Goal: Entertainment & Leisure: Consume media (video, audio)

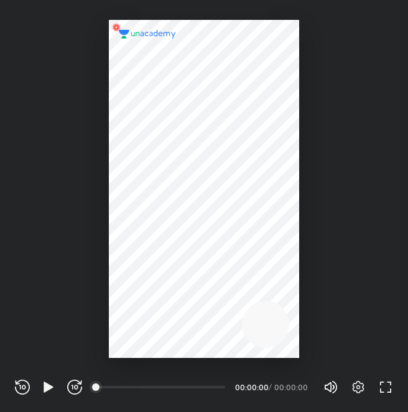
scroll to position [412, 408]
click at [45, 381] on icon "button" at bounding box center [48, 387] width 15 height 15
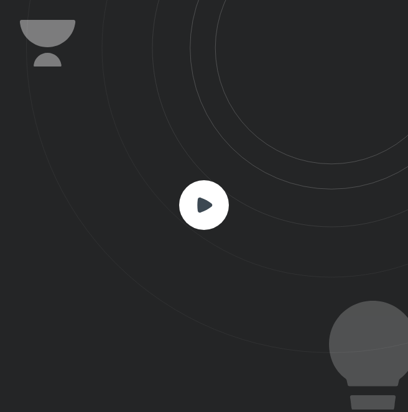
click at [221, 195] on rect at bounding box center [204, 205] width 50 height 50
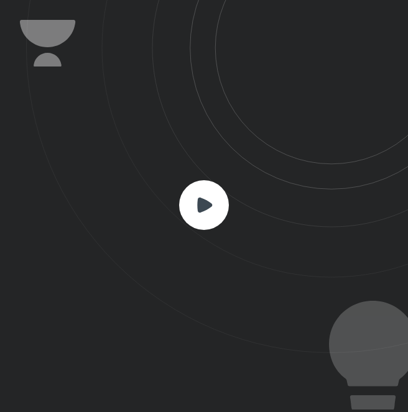
click at [214, 201] on rect at bounding box center [204, 205] width 50 height 50
